Goal: Task Accomplishment & Management: Manage account settings

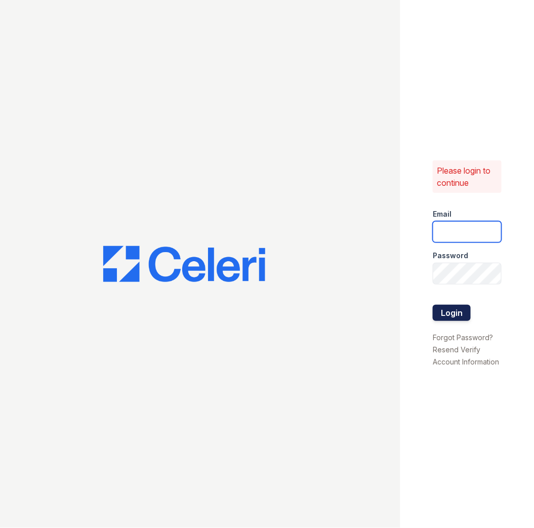
type input "[EMAIL_ADDRESS][DOMAIN_NAME]"
click at [442, 314] on button "Login" at bounding box center [452, 313] width 38 height 16
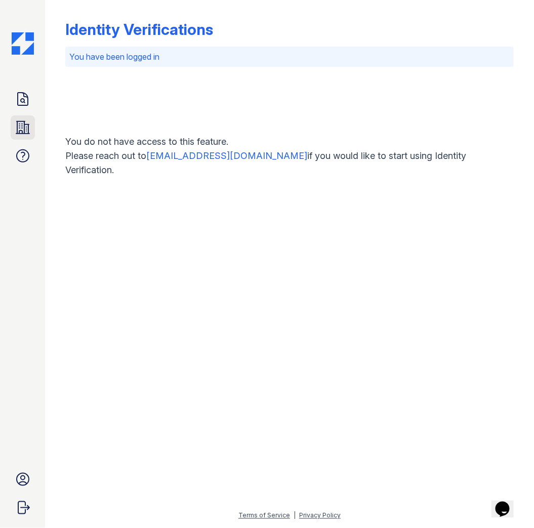
drag, startPoint x: 21, startPoint y: 133, endPoint x: 26, endPoint y: 123, distance: 11.1
click at [21, 133] on icon at bounding box center [22, 127] width 13 height 12
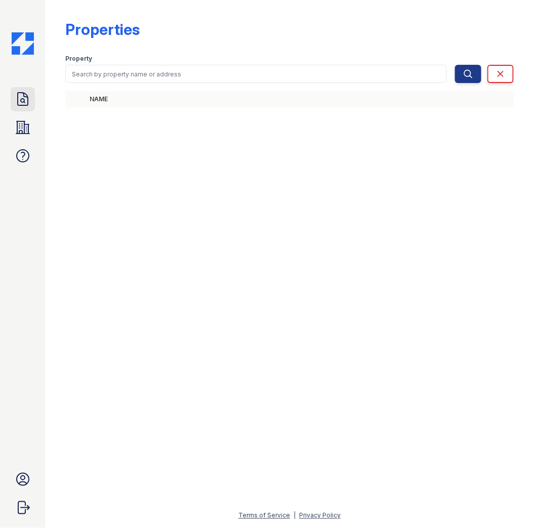
click at [23, 103] on icon at bounding box center [23, 99] width 16 height 16
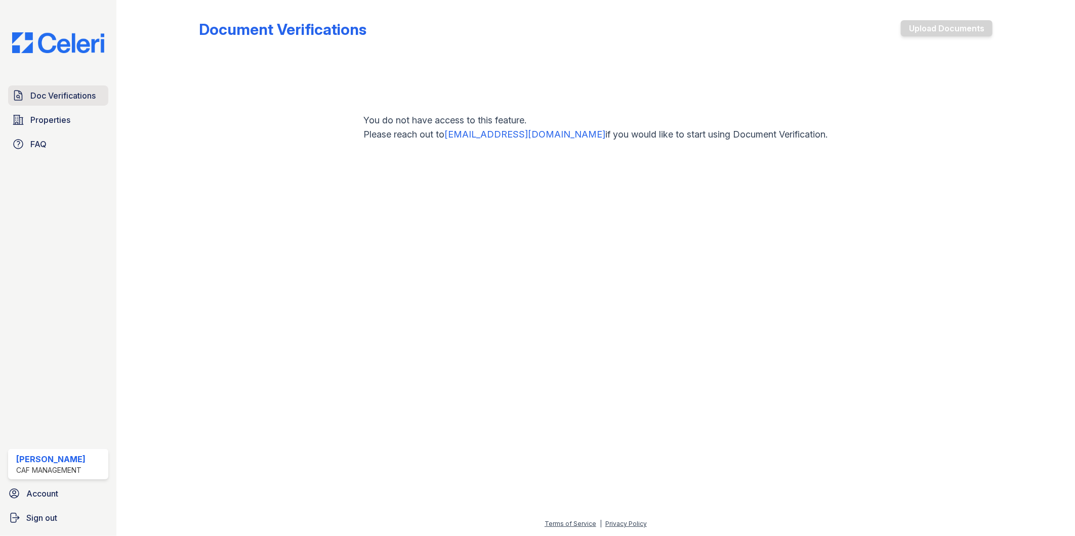
click at [65, 98] on span "Doc Verifications" at bounding box center [62, 96] width 65 height 12
click at [58, 123] on span "Properties" at bounding box center [50, 120] width 40 height 12
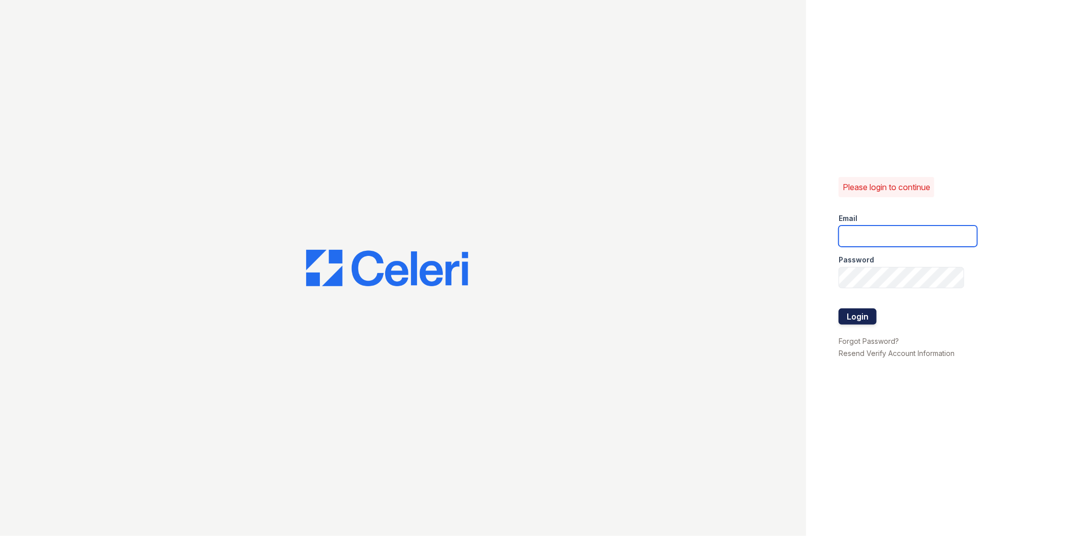
type input "[EMAIL_ADDRESS][DOMAIN_NAME]"
click at [867, 323] on button "Login" at bounding box center [857, 317] width 38 height 16
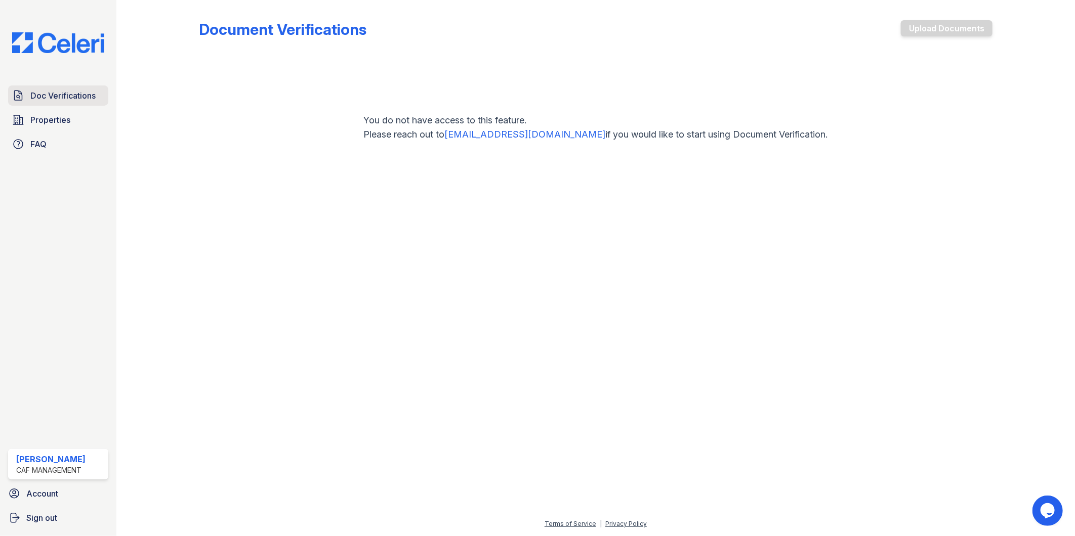
click at [73, 98] on span "Doc Verifications" at bounding box center [62, 96] width 65 height 12
click at [66, 123] on span "Properties" at bounding box center [50, 120] width 40 height 12
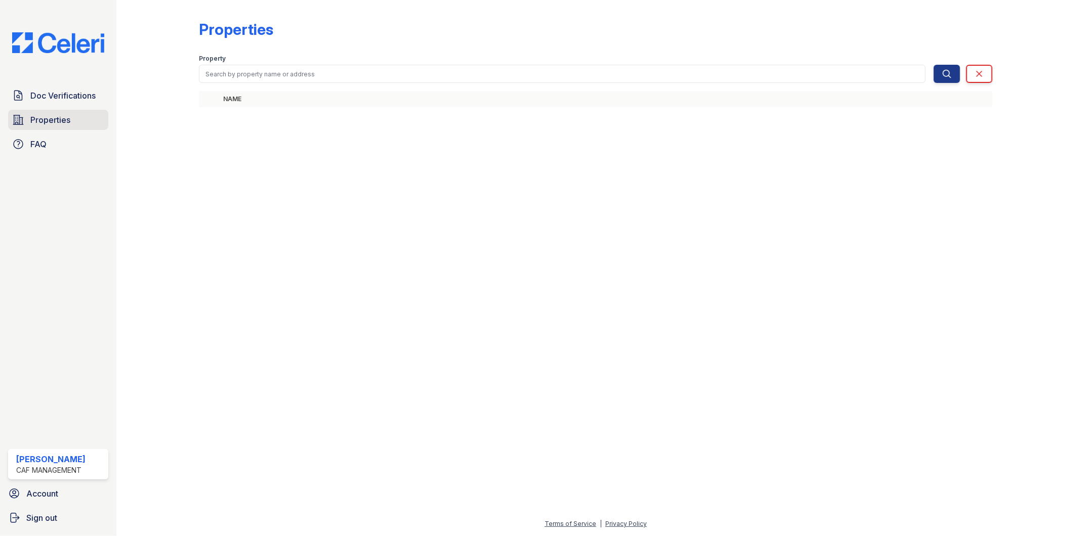
click at [69, 121] on span "Properties" at bounding box center [50, 120] width 40 height 12
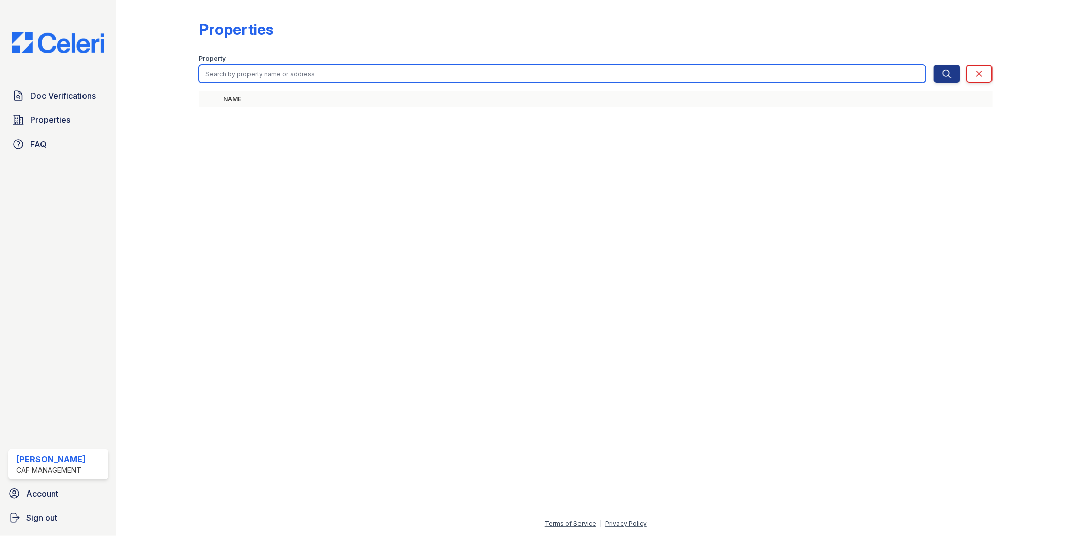
click at [603, 79] on input "search" at bounding box center [562, 74] width 727 height 18
type input "marion"
click at [933, 65] on button "Search" at bounding box center [946, 74] width 26 height 18
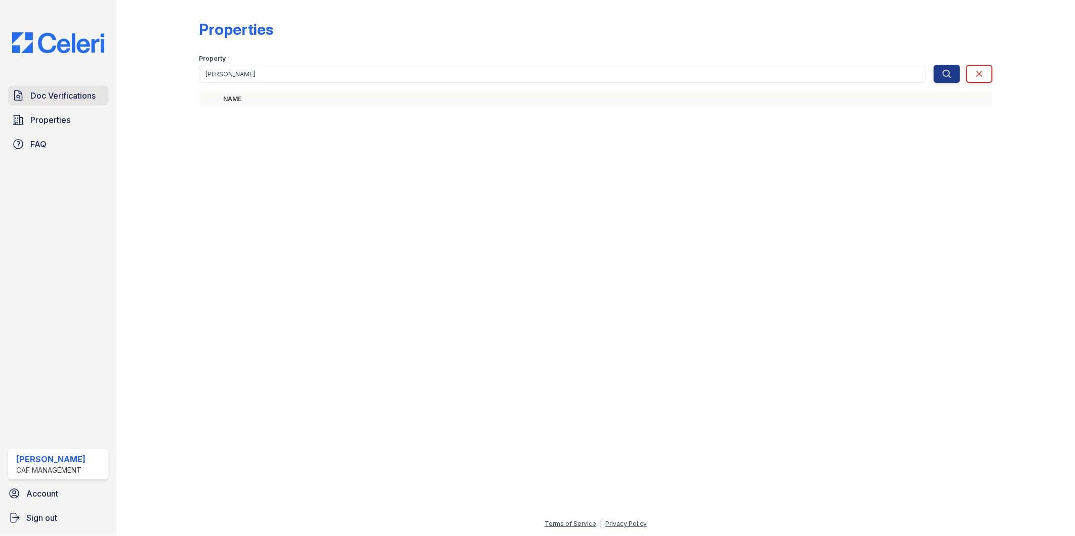
click at [84, 96] on span "Doc Verifications" at bounding box center [62, 96] width 65 height 12
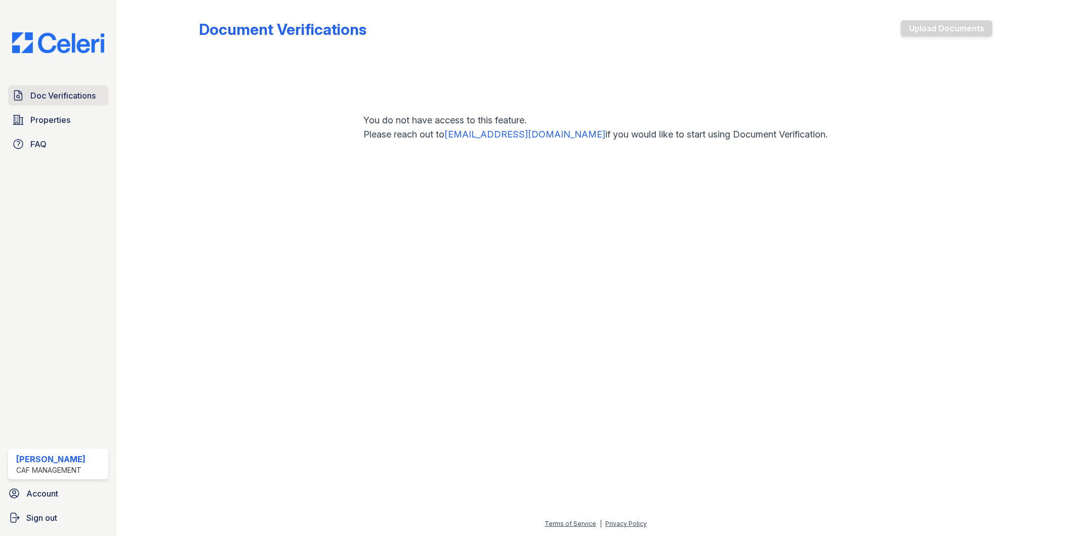
click at [46, 94] on span "Doc Verifications" at bounding box center [62, 96] width 65 height 12
drag, startPoint x: 87, startPoint y: 484, endPoint x: 27, endPoint y: 334, distance: 161.5
click at [27, 334] on div "Doc Verifications Properties FAQ Angelica Castillo CAF Management Account Sign …" at bounding box center [58, 268] width 116 height 536
click at [33, 112] on link "Properties" at bounding box center [58, 120] width 100 height 20
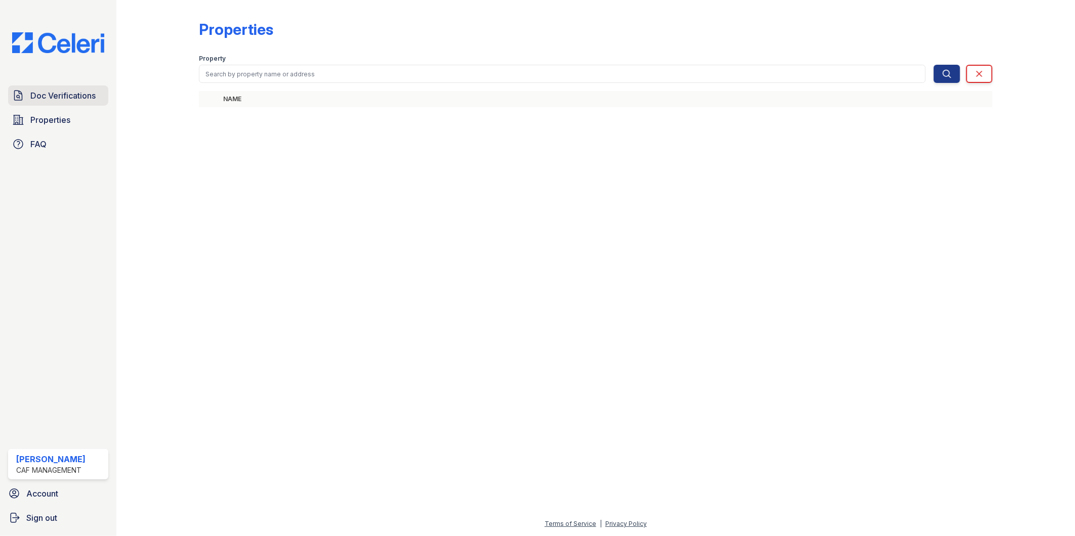
click at [84, 97] on span "Doc Verifications" at bounding box center [62, 96] width 65 height 12
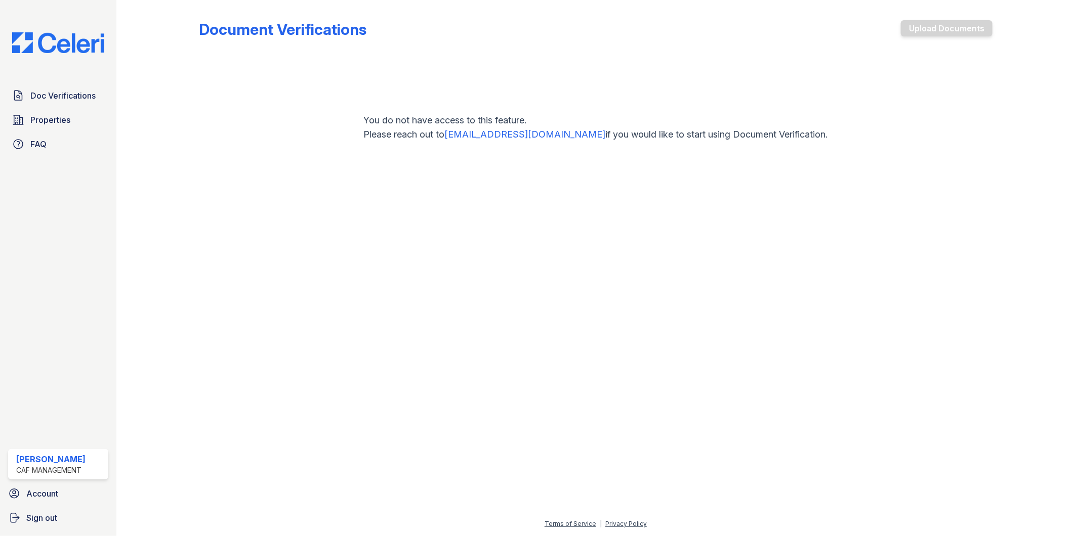
click at [542, 137] on link "[EMAIL_ADDRESS][DOMAIN_NAME]" at bounding box center [525, 134] width 161 height 11
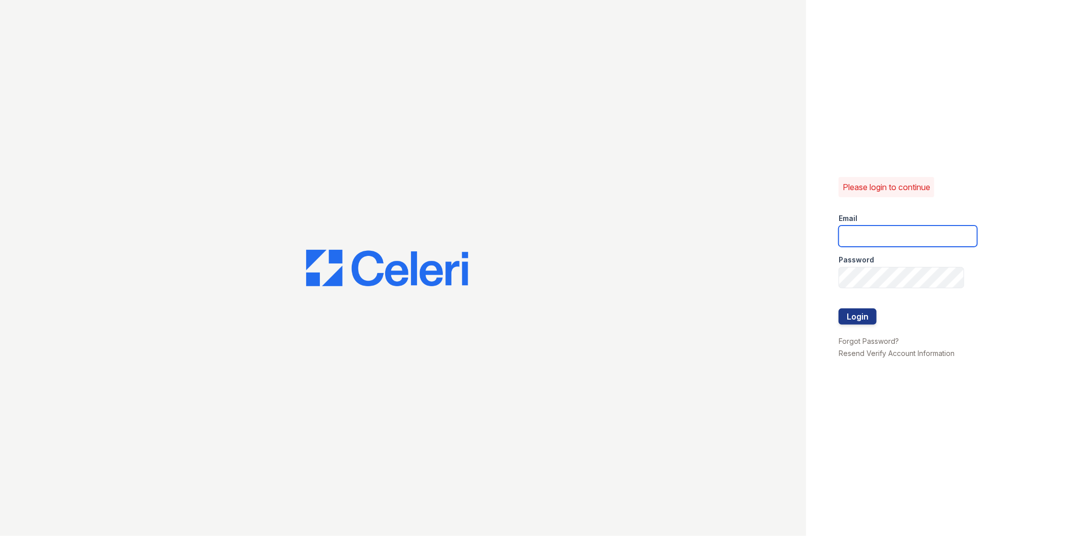
type input "marion1@cafmanagement.com"
drag, startPoint x: 945, startPoint y: 234, endPoint x: 940, endPoint y: 234, distance: 5.1
click at [533, 234] on input "marion1@cafmanagement.com" at bounding box center [907, 236] width 139 height 21
click at [533, 256] on div "Please login to continue Email marion1@cafmanagement.com Password Login Forgot …" at bounding box center [537, 268] width 1075 height 536
click at [533, 309] on button "Login" at bounding box center [857, 317] width 38 height 16
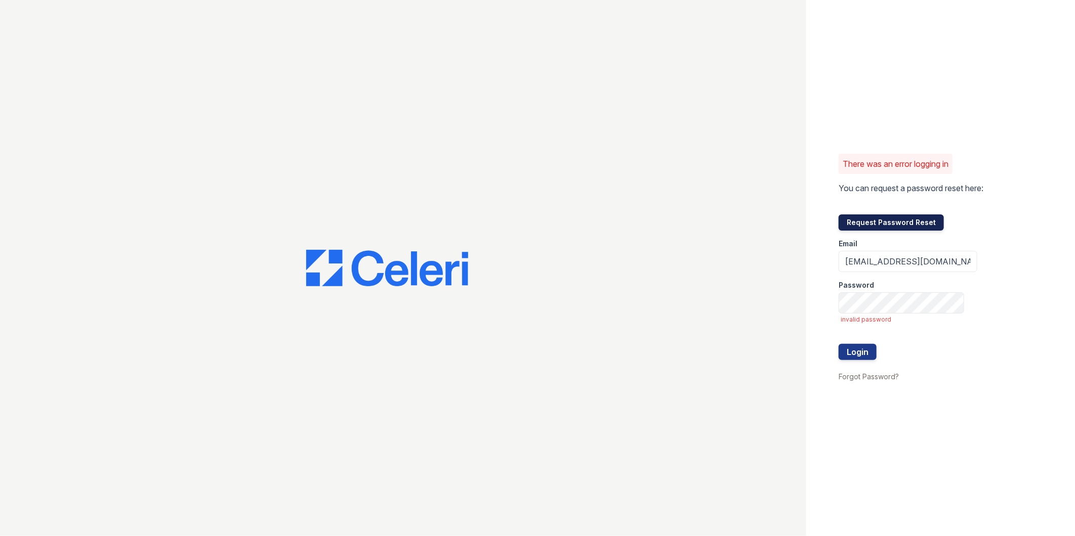
click at [919, 223] on button "Request Password Reset" at bounding box center [890, 223] width 105 height 16
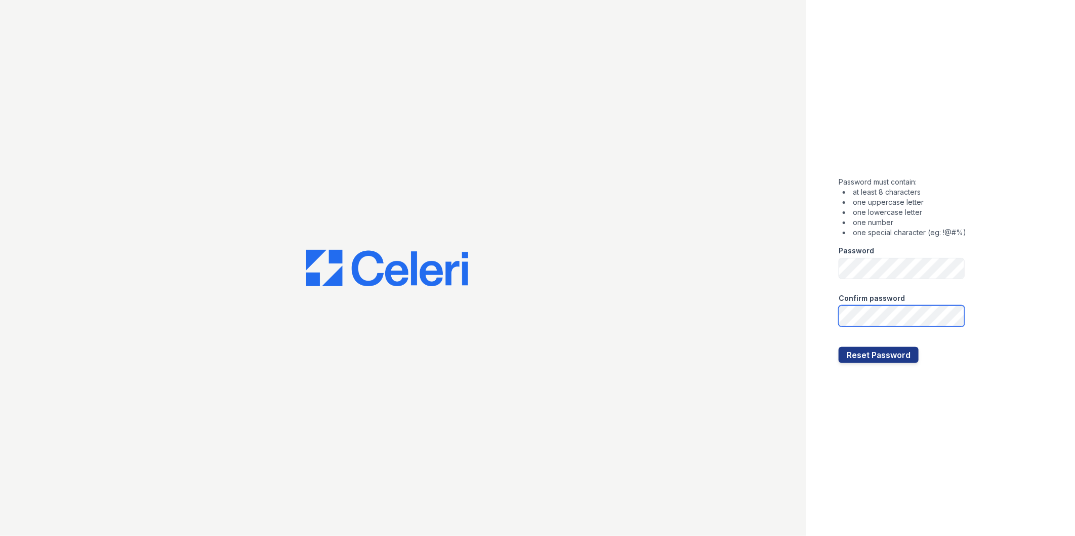
click at [838, 347] on button "Reset Password" at bounding box center [878, 355] width 80 height 16
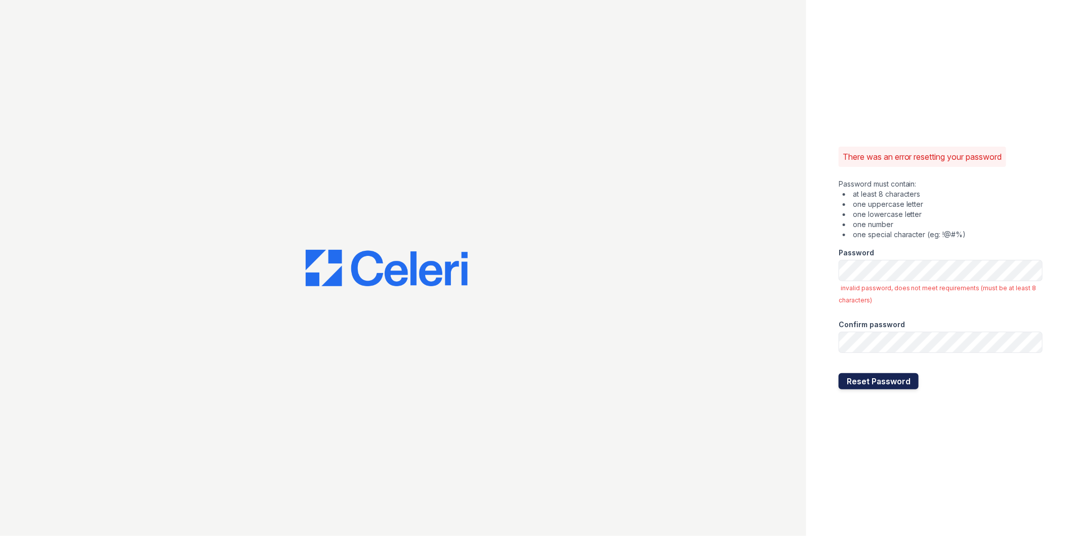
drag, startPoint x: 852, startPoint y: 382, endPoint x: 856, endPoint y: 377, distance: 6.2
click at [852, 382] on button "Reset Password" at bounding box center [878, 381] width 80 height 16
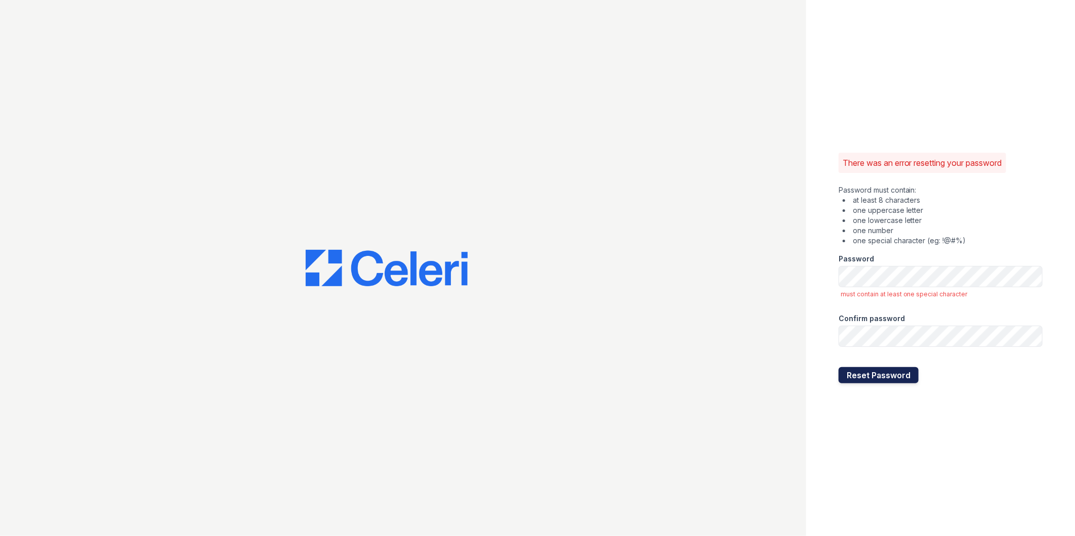
click at [842, 373] on button "Reset Password" at bounding box center [878, 375] width 80 height 16
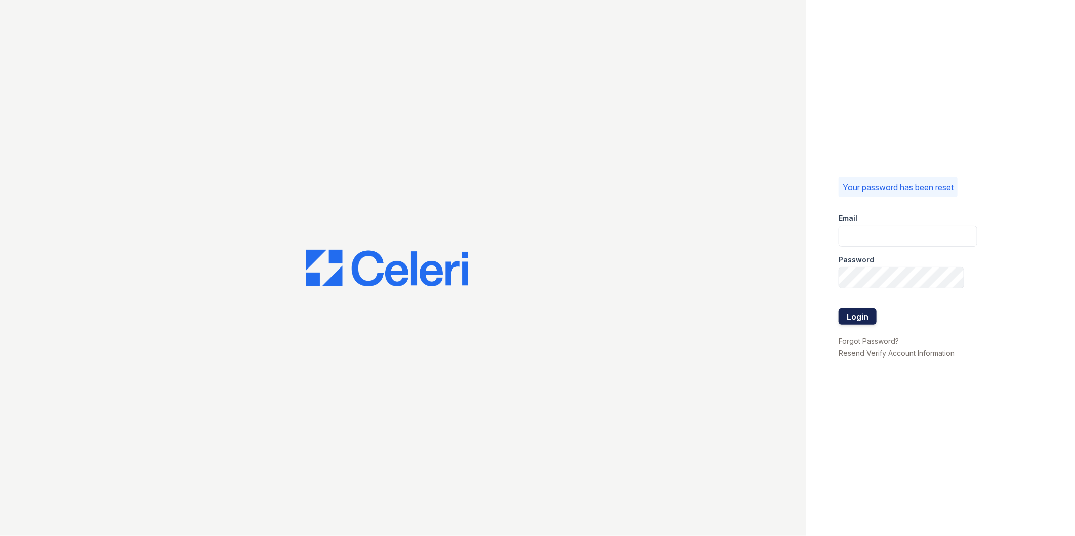
type input "[EMAIL_ADDRESS][DOMAIN_NAME]"
click at [859, 319] on button "Login" at bounding box center [857, 317] width 38 height 16
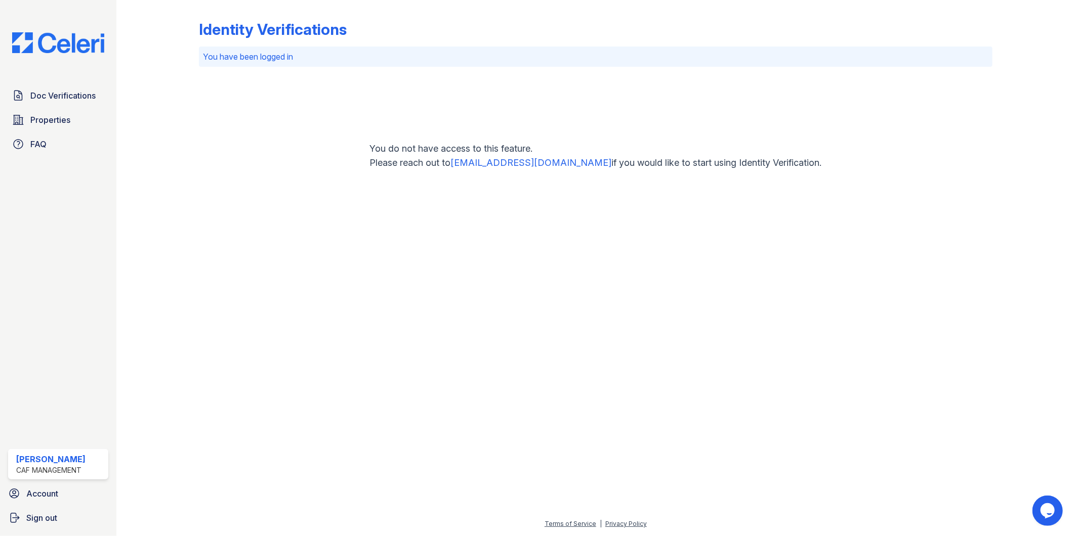
click at [537, 161] on link "support@getceleri.com" at bounding box center [531, 162] width 161 height 11
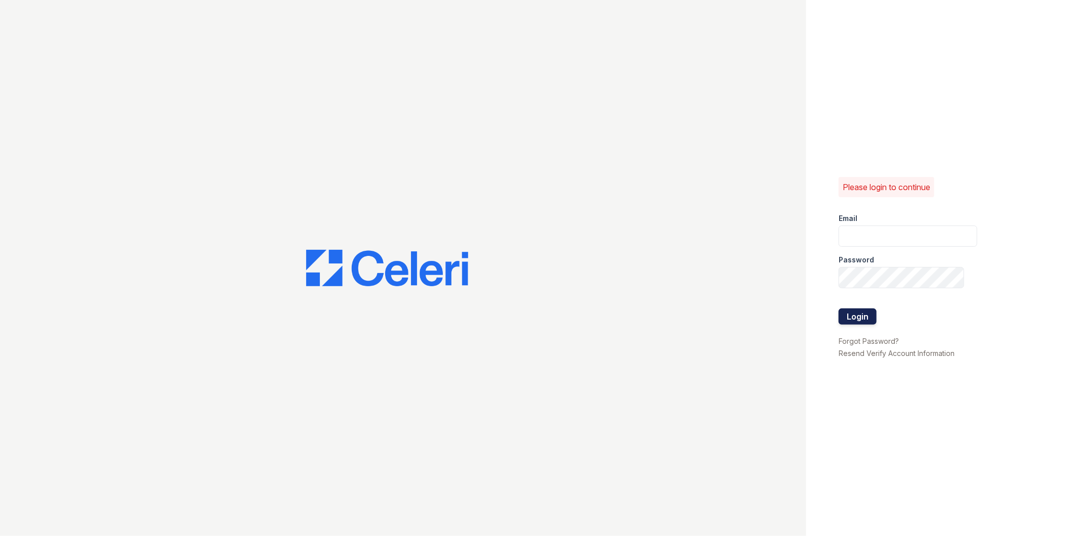
type input "[EMAIL_ADDRESS][DOMAIN_NAME]"
click at [862, 311] on button "Login" at bounding box center [857, 317] width 38 height 16
type input "[EMAIL_ADDRESS][DOMAIN_NAME]"
click at [848, 315] on button "Login" at bounding box center [857, 317] width 38 height 16
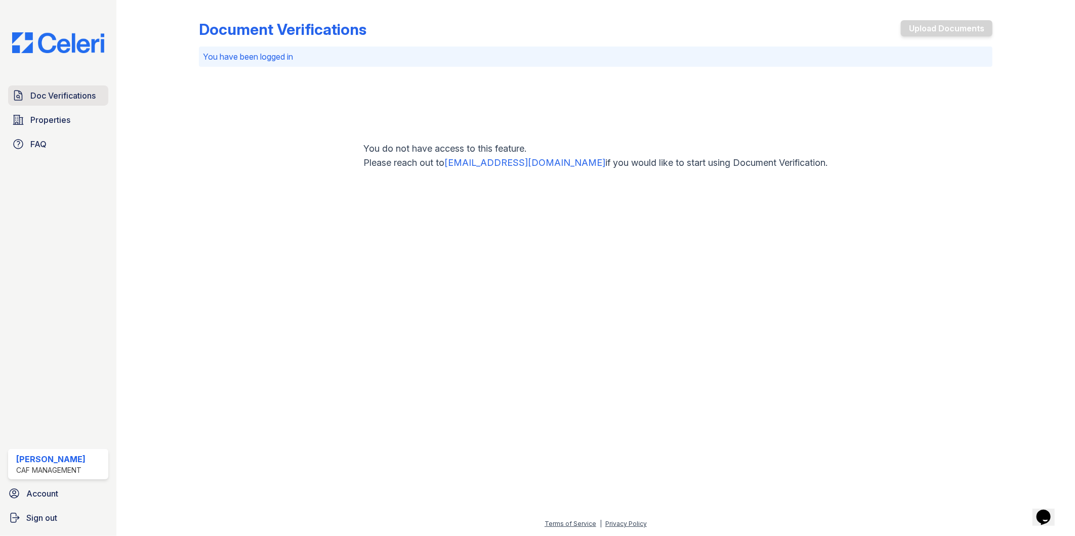
click at [38, 97] on span "Doc Verifications" at bounding box center [62, 96] width 65 height 12
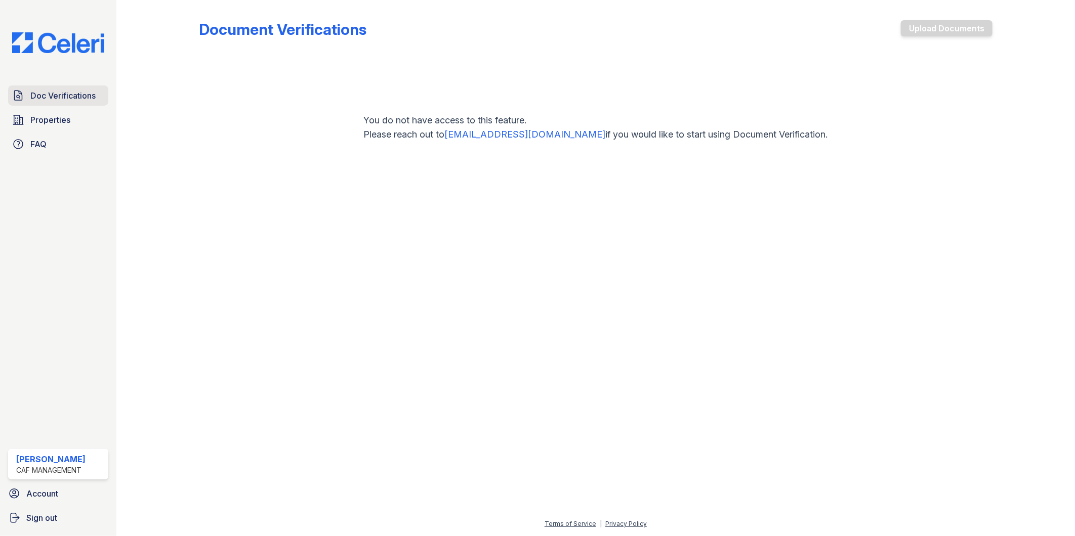
click at [69, 93] on span "Doc Verifications" at bounding box center [62, 96] width 65 height 12
click at [62, 118] on span "Properties" at bounding box center [50, 120] width 40 height 12
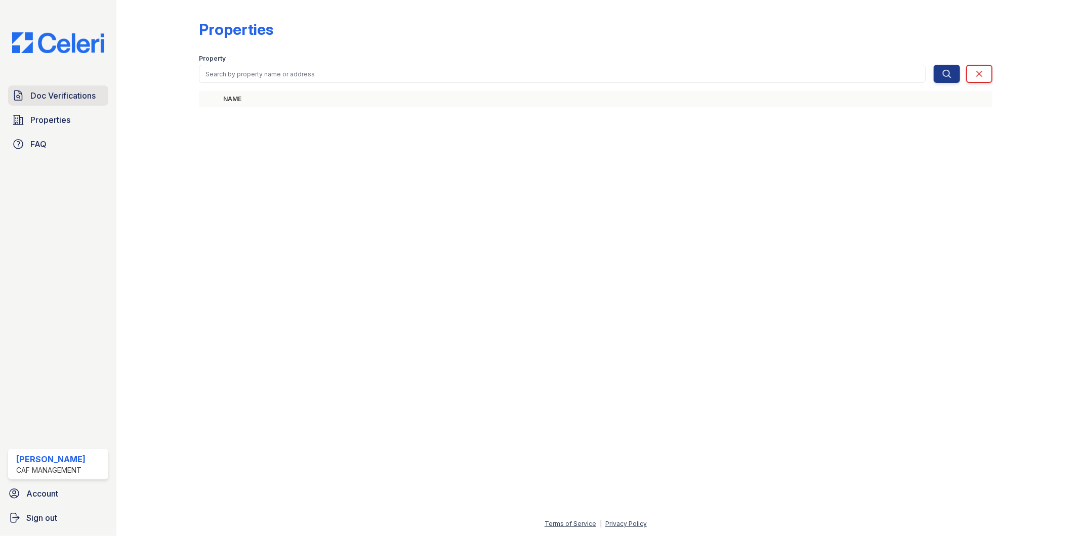
click at [51, 91] on span "Doc Verifications" at bounding box center [62, 96] width 65 height 12
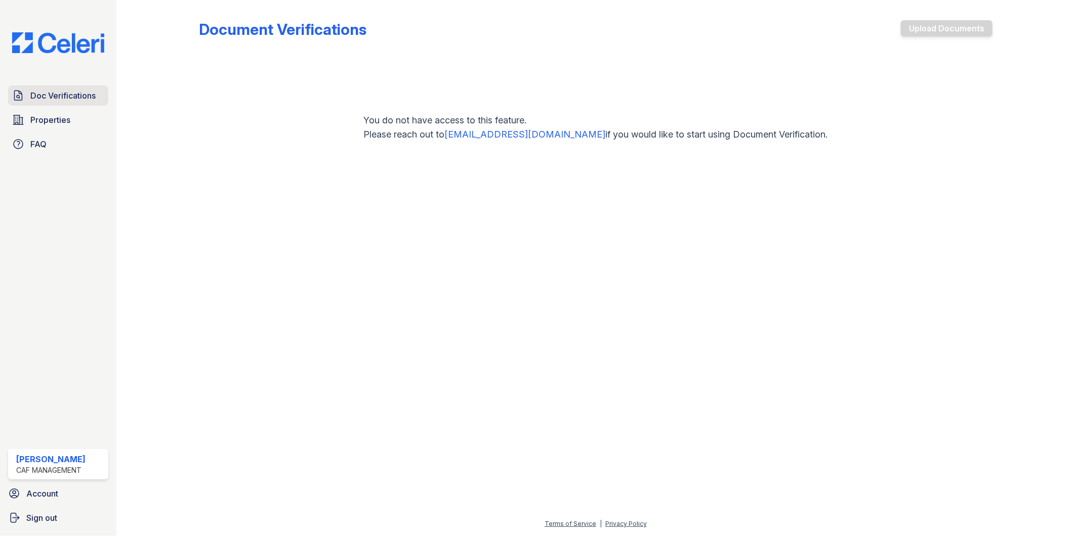
click at [73, 91] on span "Doc Verifications" at bounding box center [62, 96] width 65 height 12
click at [74, 99] on span "Doc Verifications" at bounding box center [62, 96] width 65 height 12
click at [53, 95] on span "Doc Verifications" at bounding box center [62, 96] width 65 height 12
click at [61, 120] on span "Properties" at bounding box center [50, 120] width 40 height 12
